Goal: Information Seeking & Learning: Learn about a topic

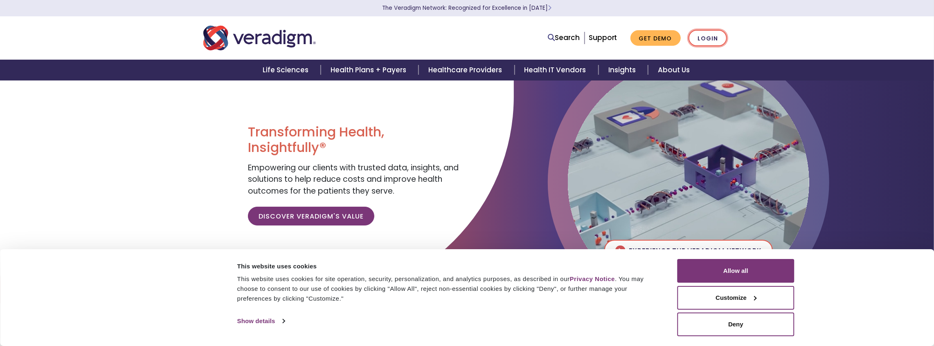
click at [708, 44] on link "Login" at bounding box center [707, 38] width 38 height 17
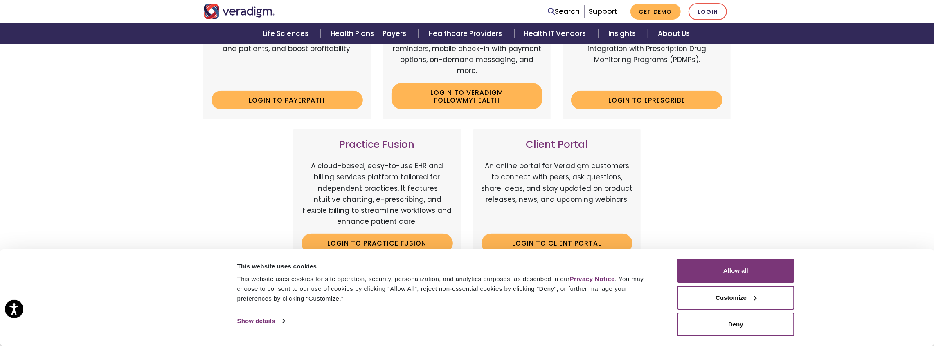
scroll to position [245, 0]
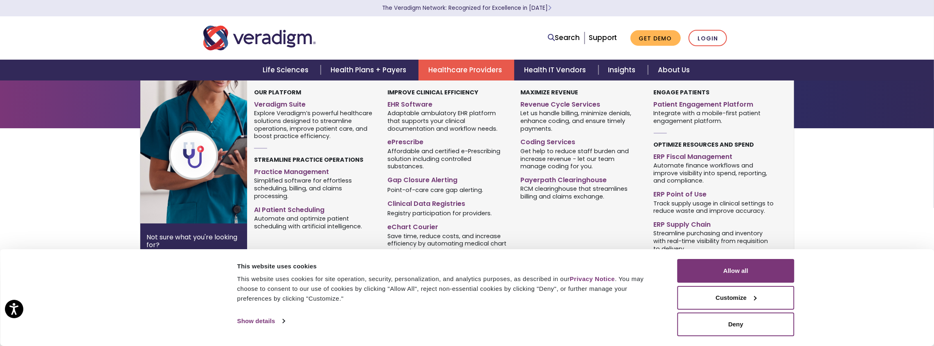
click at [453, 81] on link "Healthcare Providers" at bounding box center [466, 70] width 96 height 21
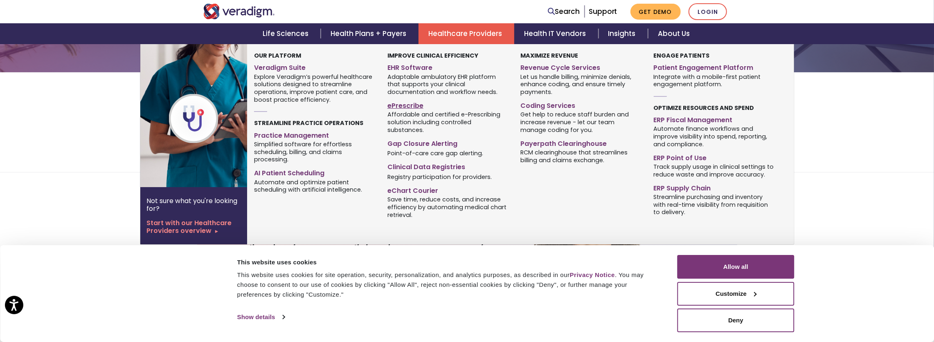
scroll to position [164, 0]
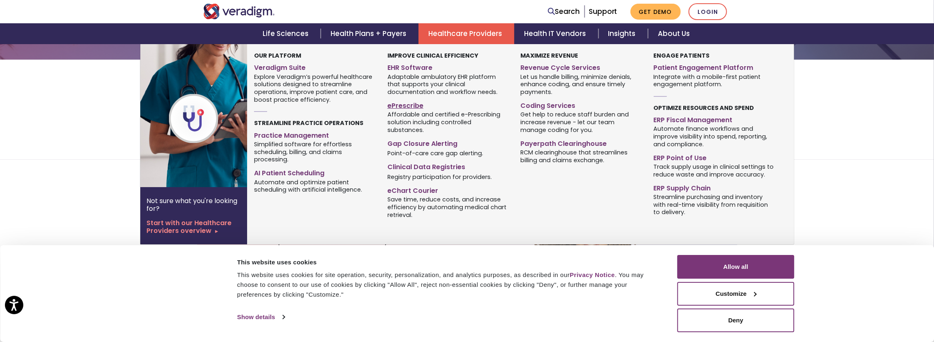
click at [412, 110] on link "ePrescribe" at bounding box center [447, 105] width 121 height 12
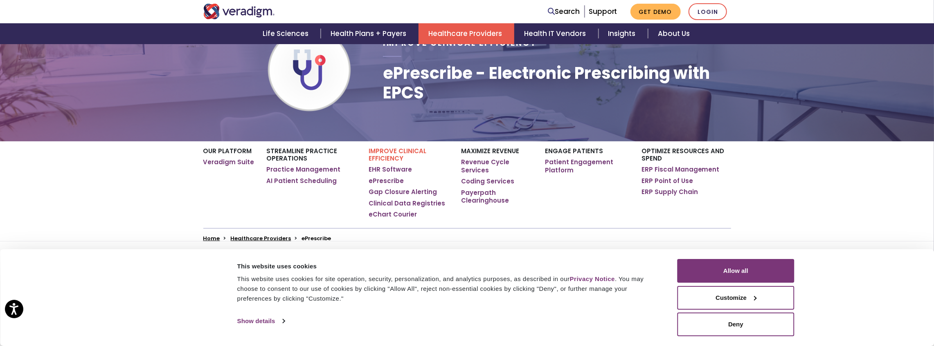
scroll to position [109, 0]
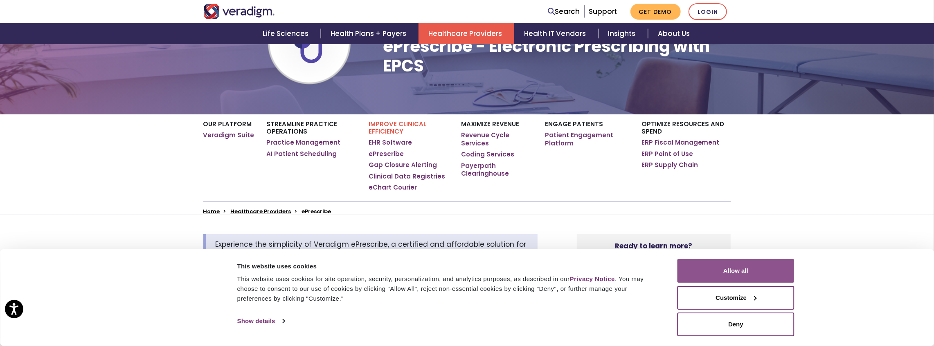
click at [741, 272] on button "Allow all" at bounding box center [735, 271] width 117 height 24
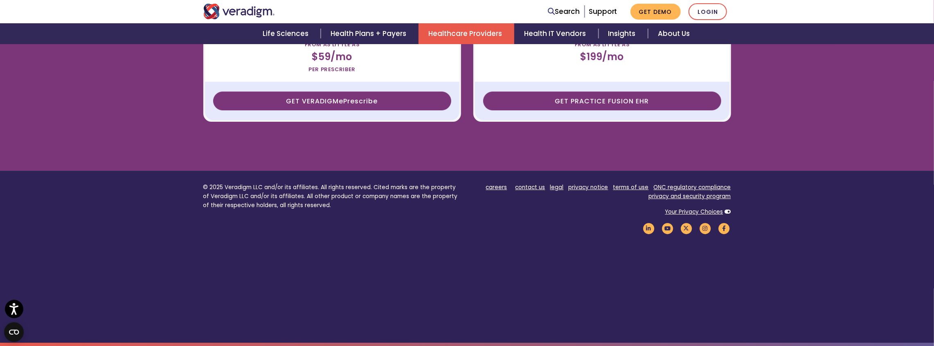
scroll to position [2442, 0]
